Goal: Task Accomplishment & Management: Use online tool/utility

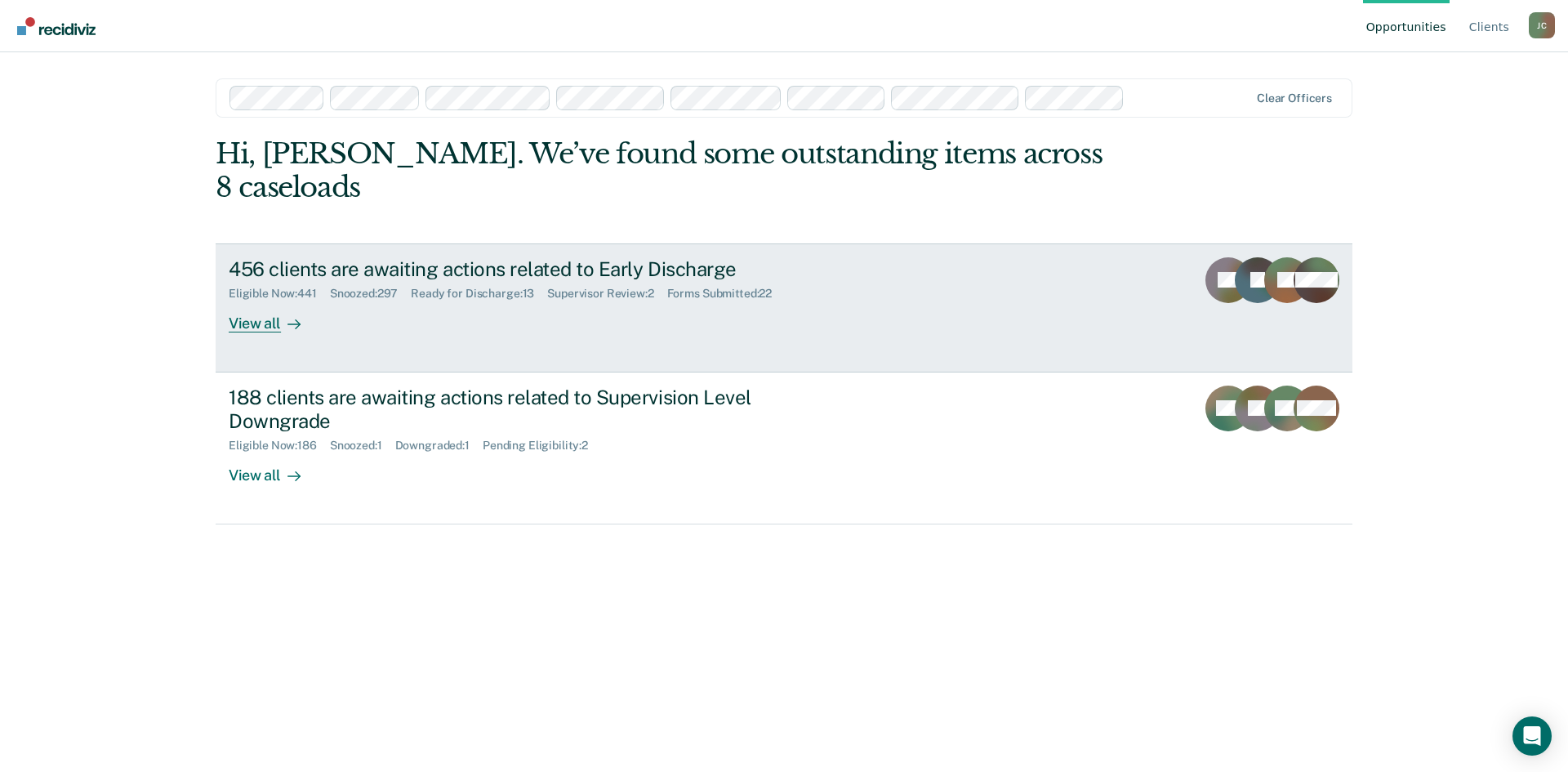
click at [649, 280] on div "Eligible Now : 441 Snoozed : 297 Ready for Discharge : 13 Supervisor Review : 2…" at bounding box center [515, 290] width 574 height 21
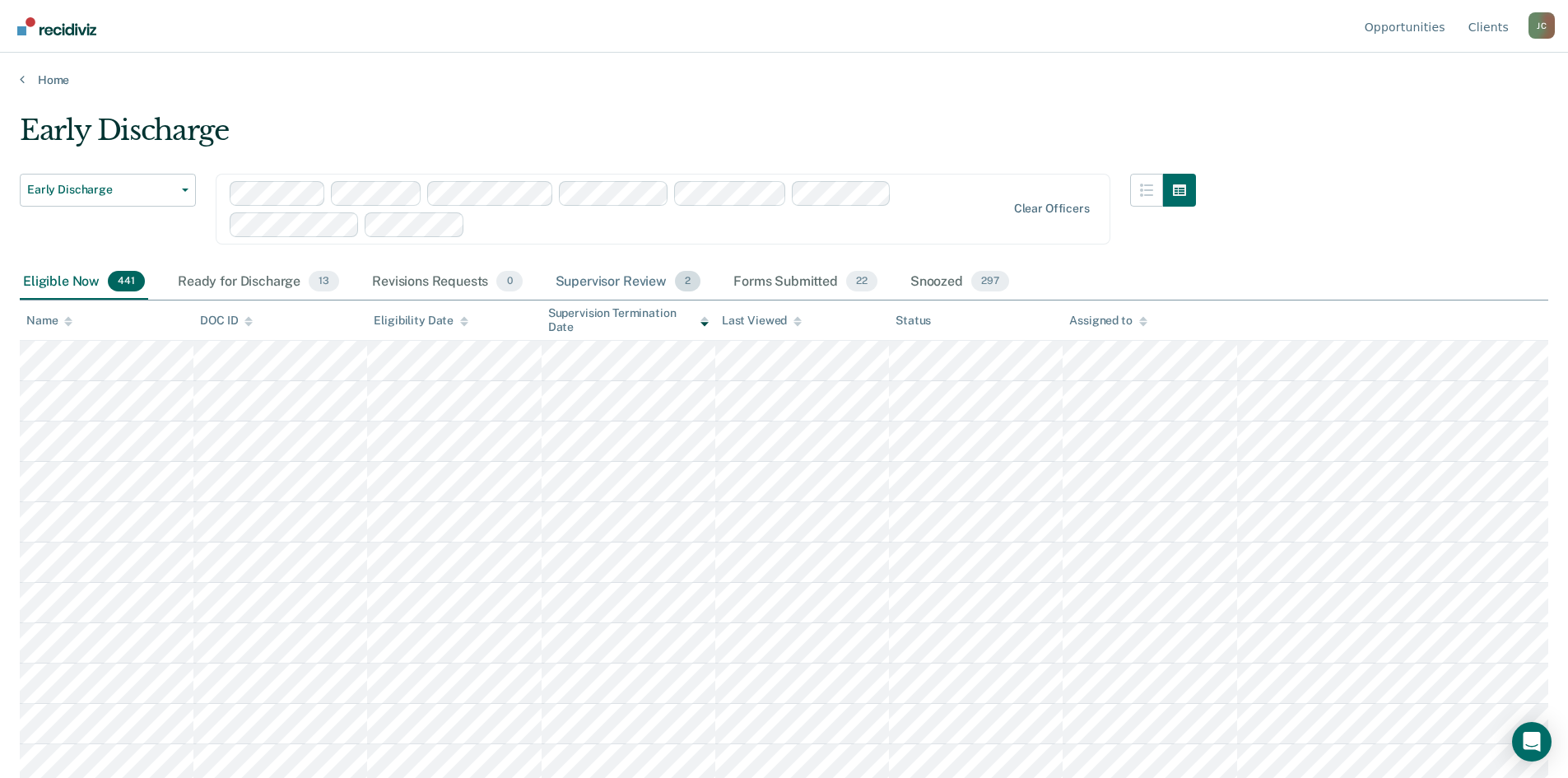
click at [584, 276] on div "Supervisor Review 2" at bounding box center [628, 282] width 152 height 36
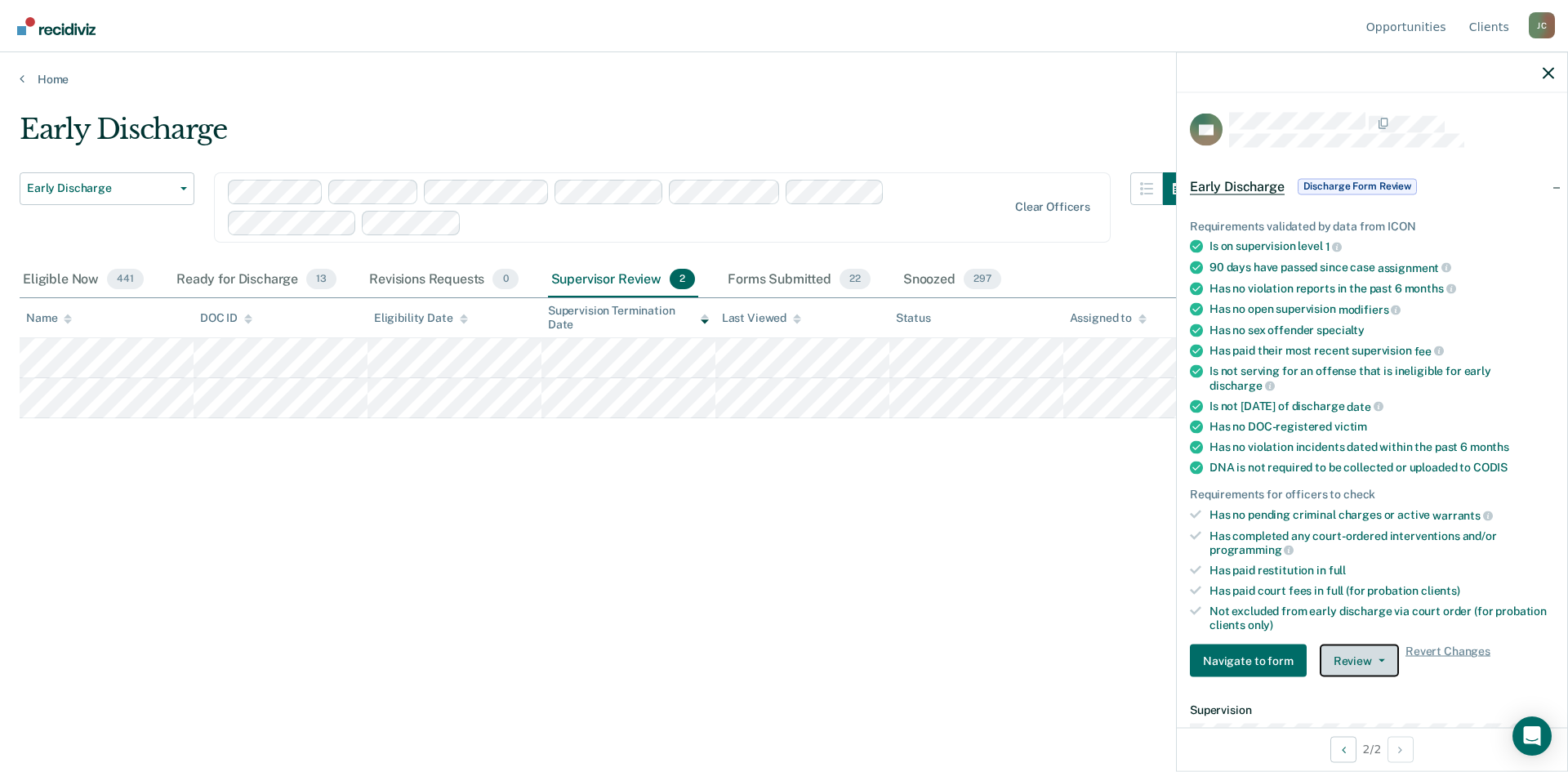
click at [1366, 657] on button "Review" at bounding box center [1359, 661] width 79 height 33
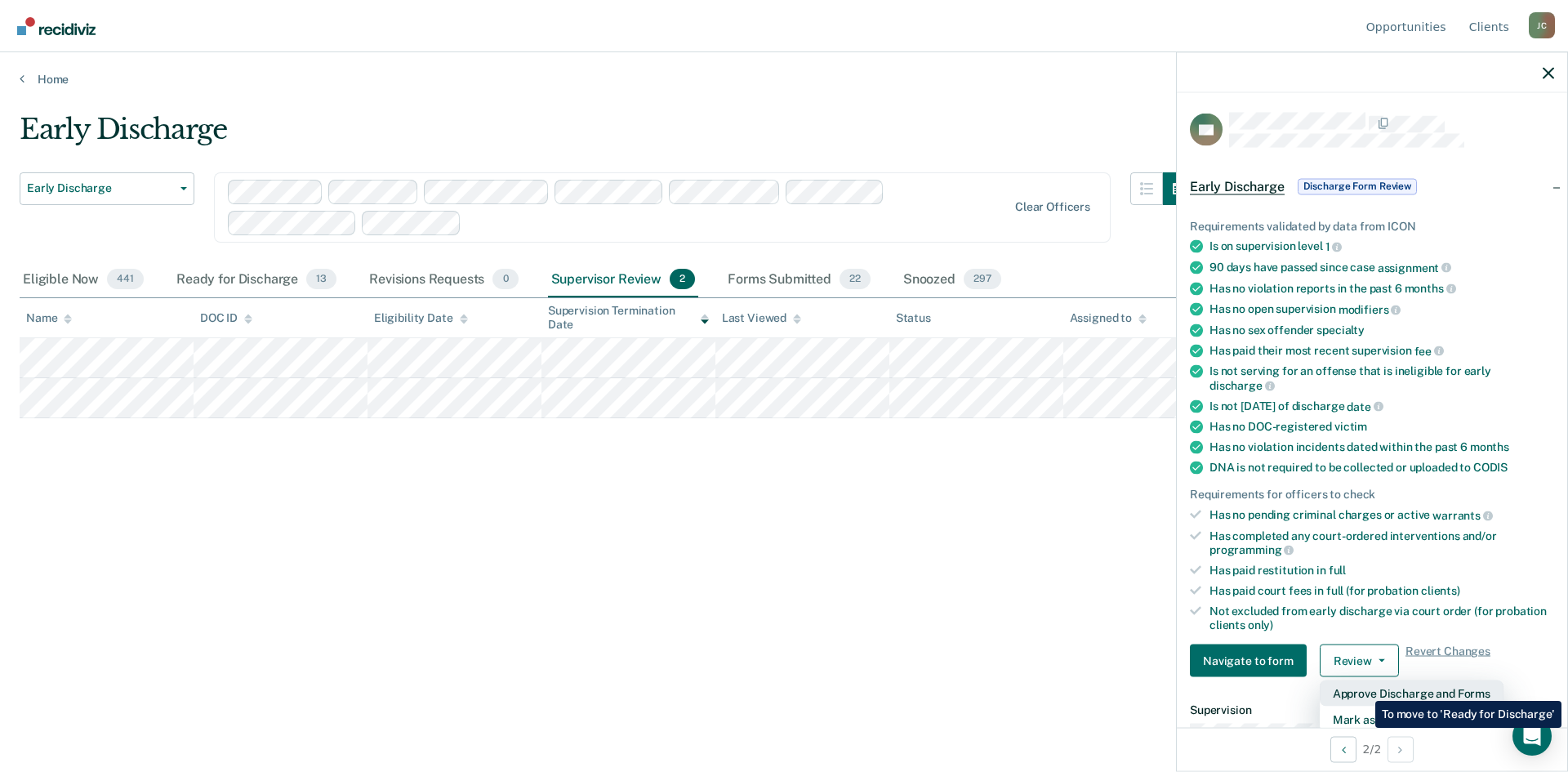
click at [1363, 689] on button "Approve Discharge and Forms" at bounding box center [1411, 693] width 183 height 27
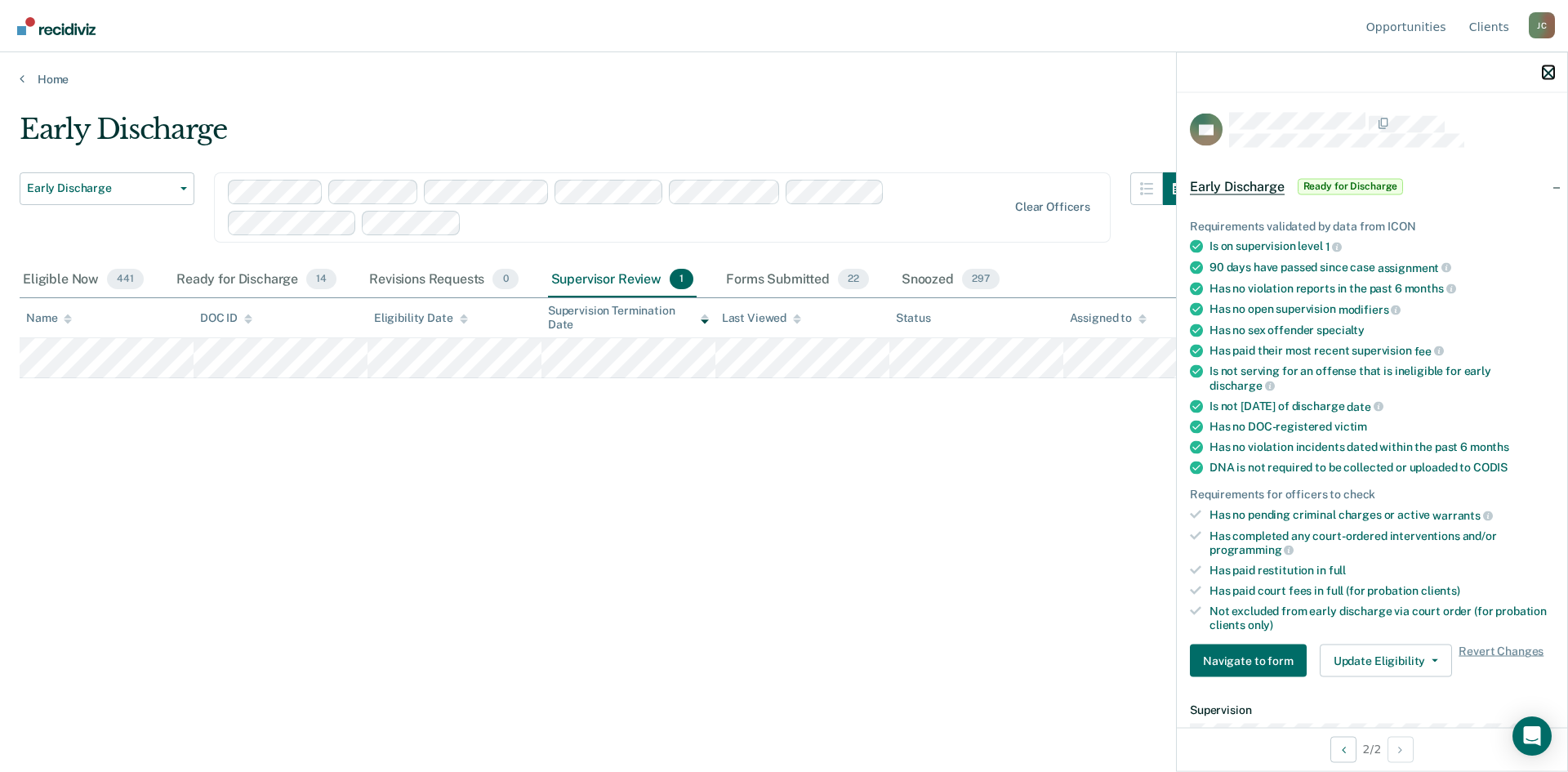
click at [1552, 78] on icon "button" at bounding box center [1549, 73] width 12 height 12
